Goal: Task Accomplishment & Management: Use online tool/utility

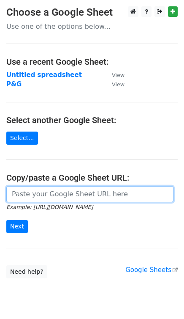
click at [55, 192] on input "url" at bounding box center [90, 194] width 168 height 16
paste input "https://docs.google.com/spreadsheets/d/1YRP-twBGVRkHtVjeJN-y1eWTk5U8cF3i2c1uIVk…"
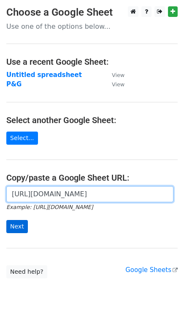
type input "https://docs.google.com/spreadsheets/d/1YRP-twBGVRkHtVjeJN-y1eWTk5U8cF3i2c1uIVk…"
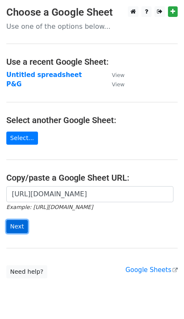
scroll to position [0, 0]
click at [7, 228] on input "Next" at bounding box center [17, 226] width 22 height 13
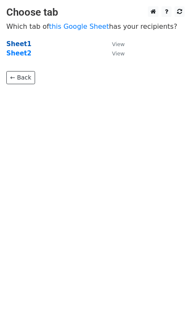
drag, startPoint x: 0, startPoint y: 0, endPoint x: 19, endPoint y: 44, distance: 48.3
click at [19, 44] on strong "Sheet1" at bounding box center [18, 44] width 25 height 8
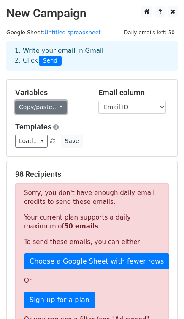
click at [41, 106] on link "Copy/paste..." at bounding box center [41, 107] width 52 height 13
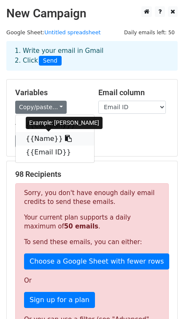
click at [65, 140] on icon at bounding box center [68, 138] width 7 height 7
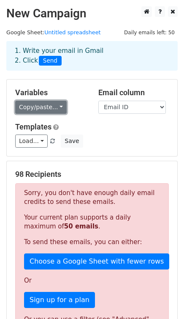
click at [47, 111] on link "Copy/paste..." at bounding box center [41, 107] width 52 height 13
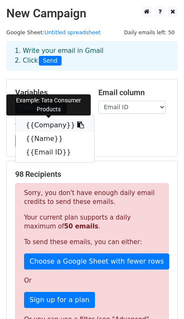
click at [77, 127] on icon at bounding box center [80, 124] width 7 height 7
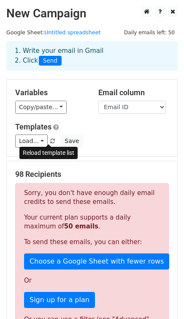
click at [50, 142] on span at bounding box center [52, 141] width 5 height 5
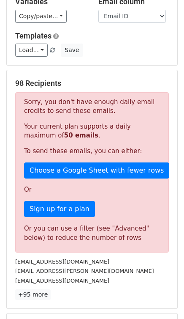
scroll to position [141, 0]
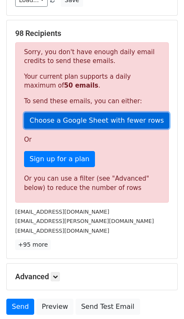
click at [105, 118] on link "Choose a Google Sheet with fewer rows" at bounding box center [97, 121] width 146 height 16
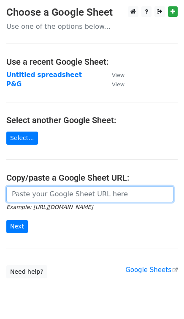
click at [71, 188] on input "url" at bounding box center [90, 194] width 168 height 16
paste input "{{Company}}"
type input "{{Company}}"
drag, startPoint x: 36, startPoint y: 201, endPoint x: -7, endPoint y: 210, distance: 43.4
click at [0, 210] on html "Choose a Google Sheet Use one of the options below... Use a recent Google Sheet…" at bounding box center [92, 173] width 184 height 346
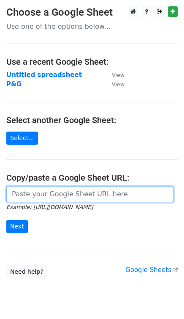
paste input "https://docs.google.com/spreadsheets/d/1YRP-twBGVRkHtVjeJN-y1eWTk5U8cF3i2c1uIVk…"
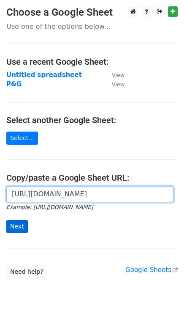
type input "https://docs.google.com/spreadsheets/d/1YRP-twBGVRkHtVjeJN-y1eWTk5U8cF3i2c1uIVk…"
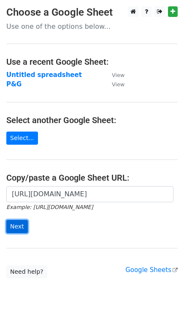
scroll to position [0, 0]
click at [20, 226] on input "Next" at bounding box center [17, 226] width 22 height 13
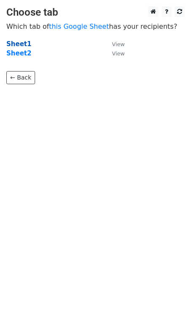
click at [13, 46] on strong "Sheet1" at bounding box center [18, 44] width 25 height 8
